Goal: Contribute content: Add original content to the website for others to see

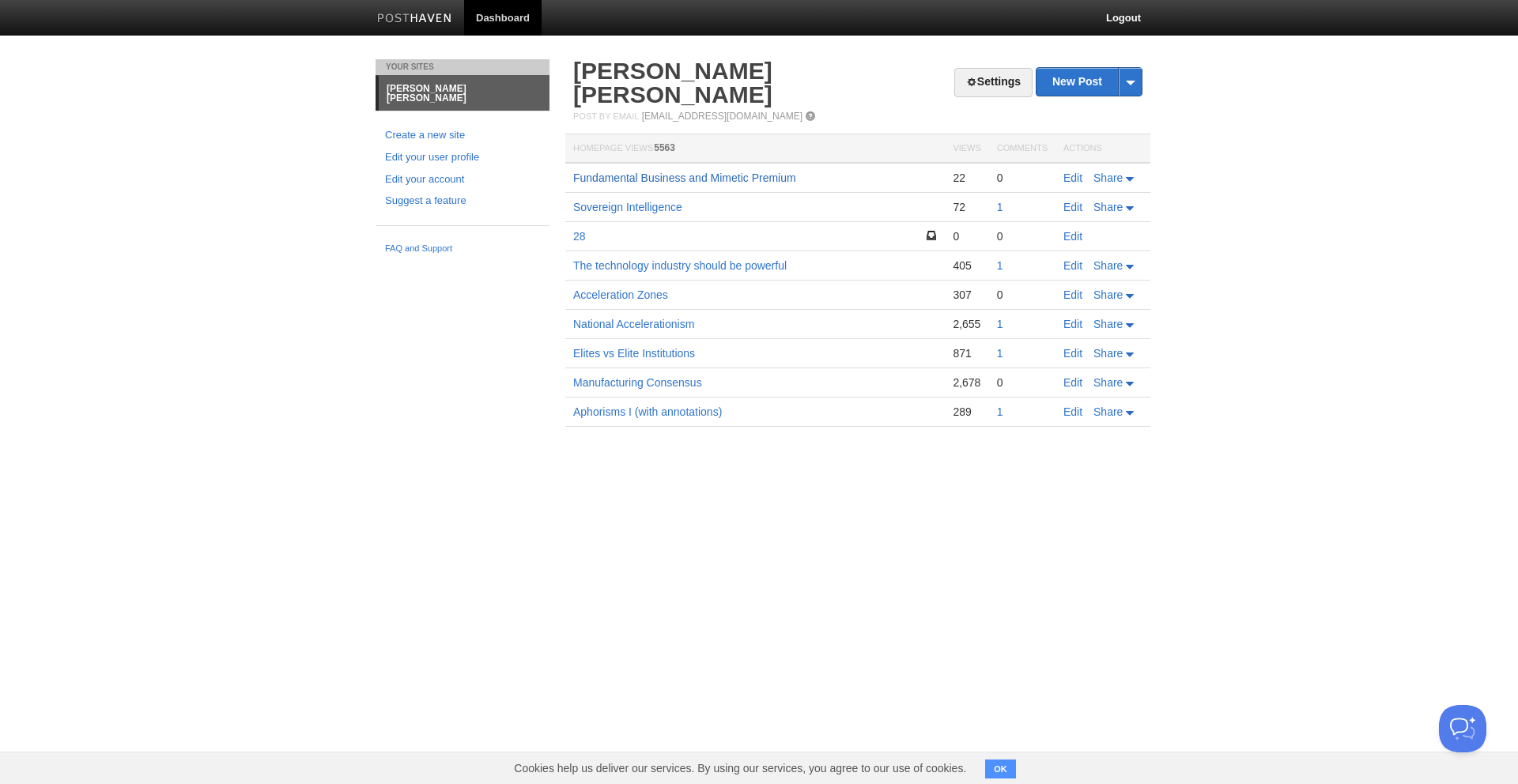
click at [705, 171] on link "Fundamental Business and Mimetic Premium" at bounding box center [685, 177] width 223 height 13
click at [1070, 171] on link "Edit" at bounding box center [1072, 177] width 19 height 13
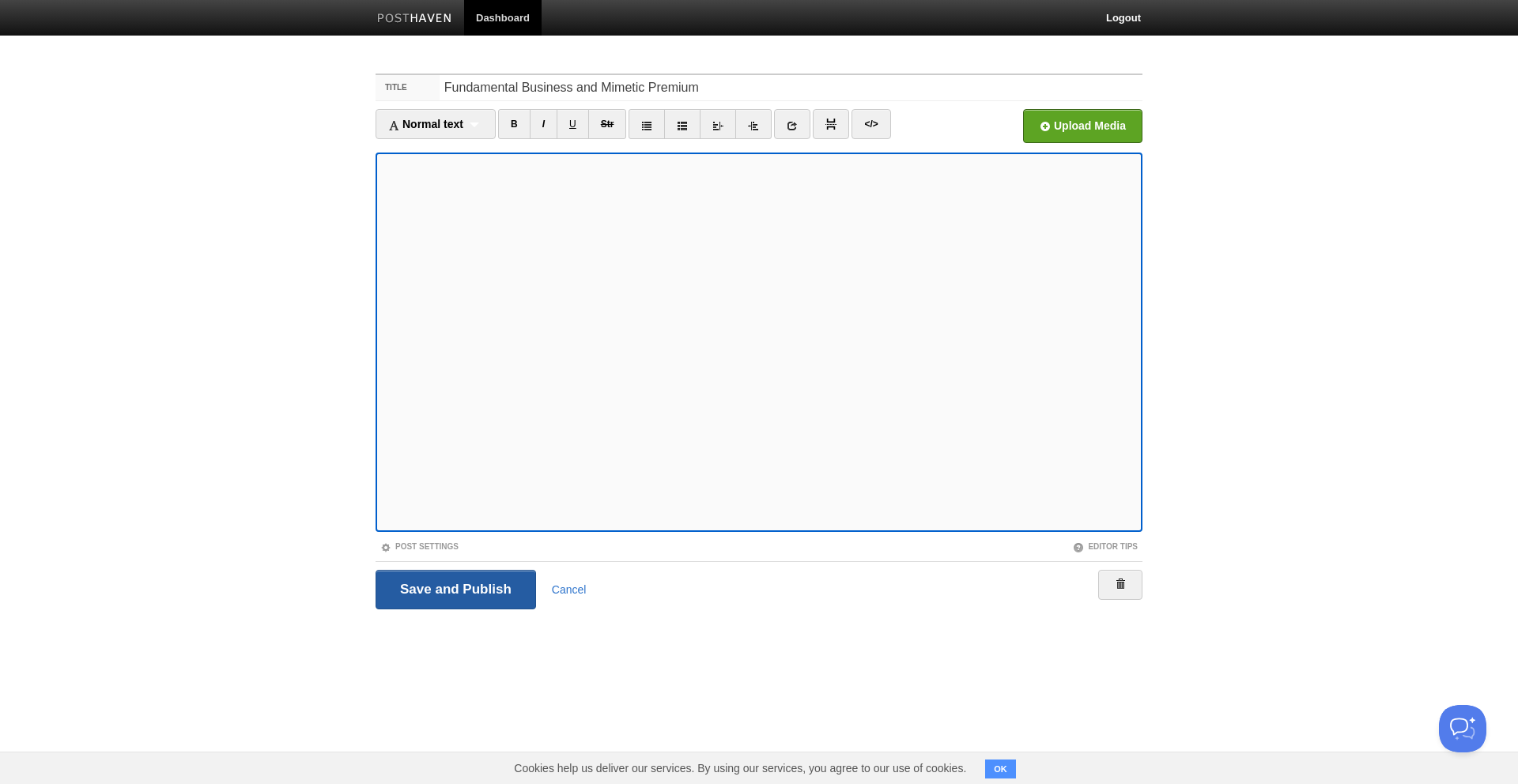
click at [469, 594] on input "Save and Publish" at bounding box center [456, 589] width 160 height 40
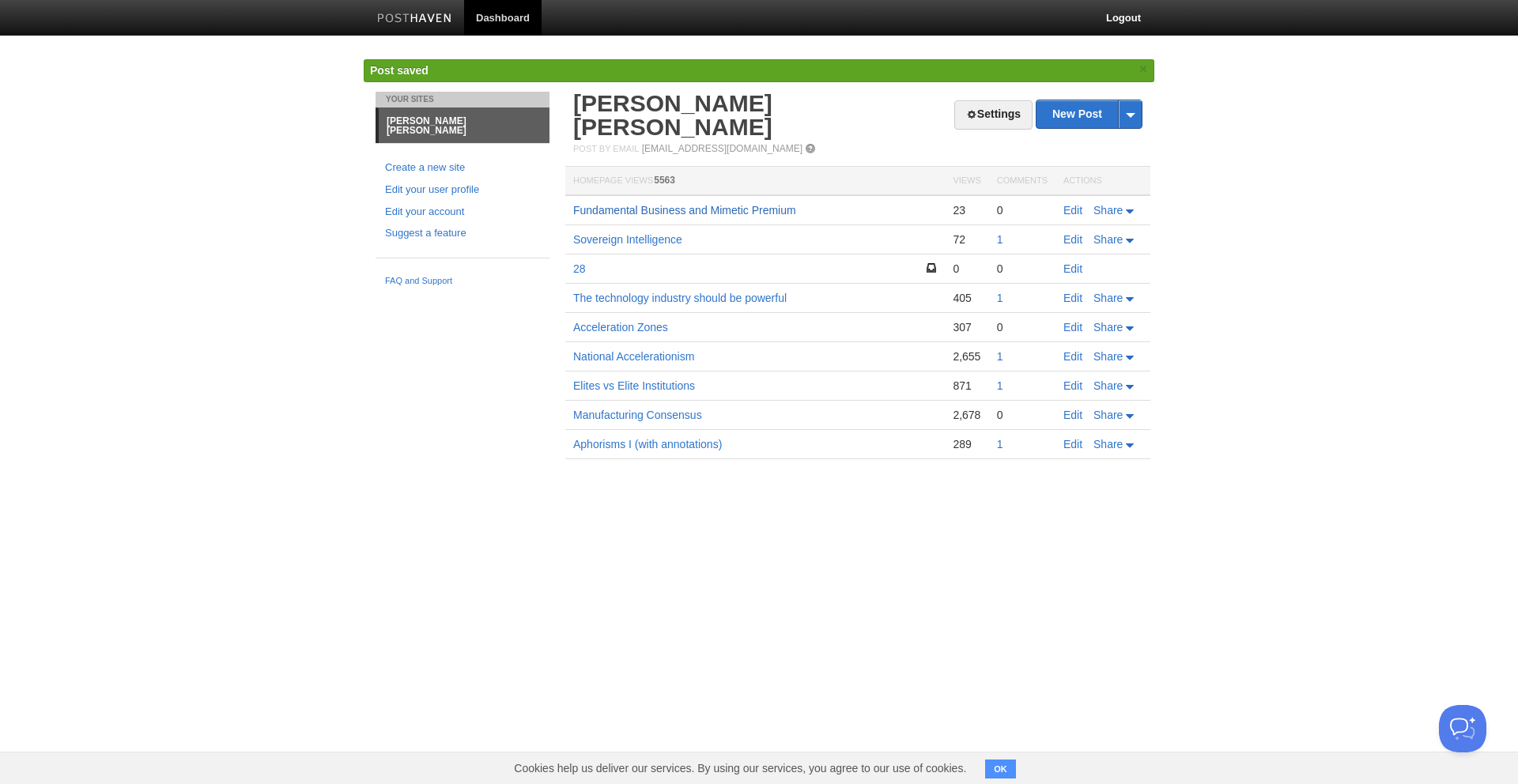
click at [679, 204] on link "Fundamental Business and Mimetic Premium" at bounding box center [685, 210] width 223 height 13
